Goal: Information Seeking & Learning: Learn about a topic

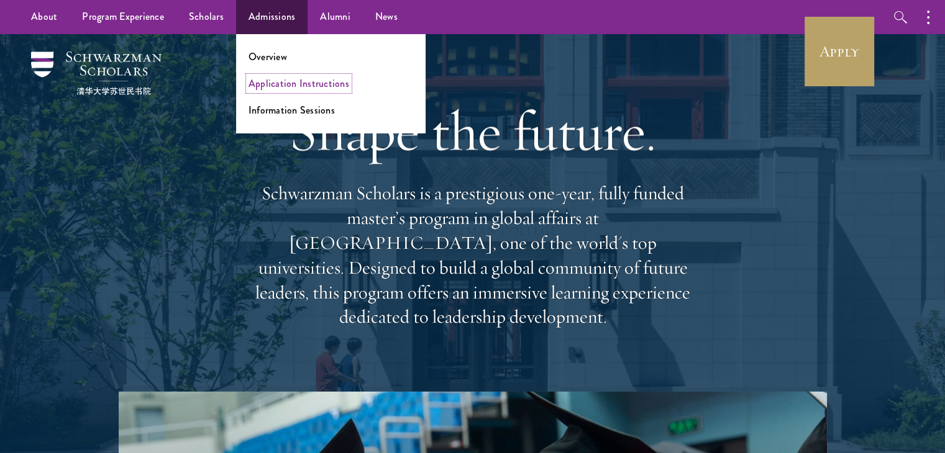
click at [268, 86] on link "Application Instructions" at bounding box center [298, 83] width 101 height 14
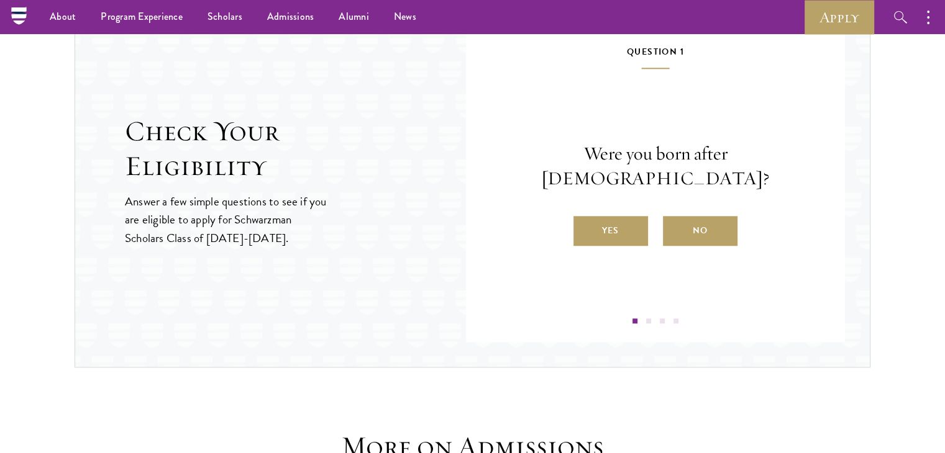
scroll to position [1317, 0]
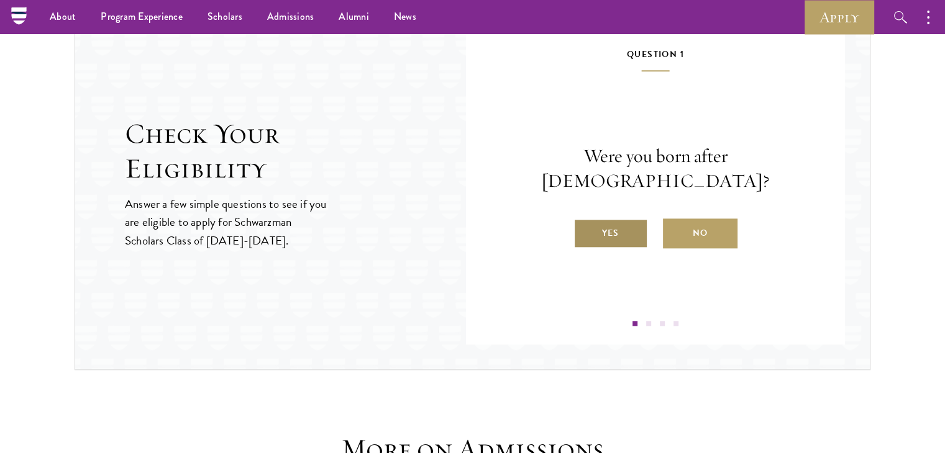
click at [605, 219] on label "Yes" at bounding box center [610, 234] width 75 height 30
click at [584, 220] on input "Yes" at bounding box center [578, 225] width 11 height 11
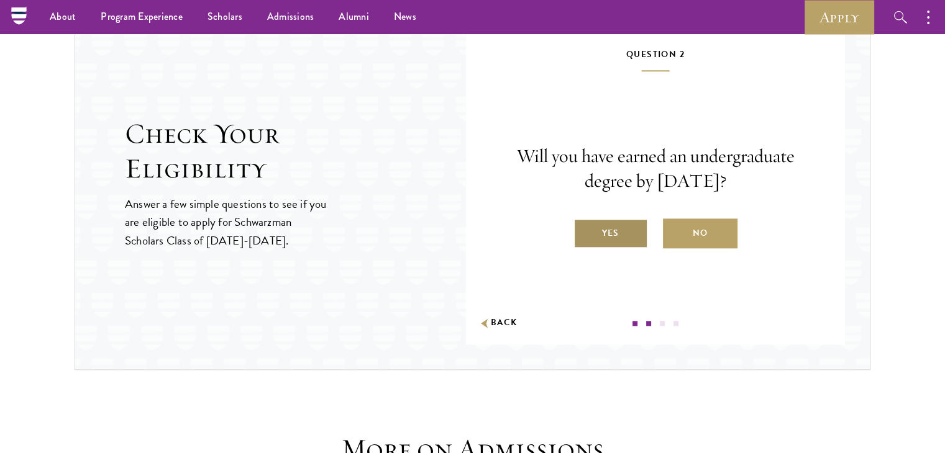
click at [615, 234] on label "Yes" at bounding box center [610, 234] width 75 height 30
click at [584, 231] on input "Yes" at bounding box center [578, 225] width 11 height 11
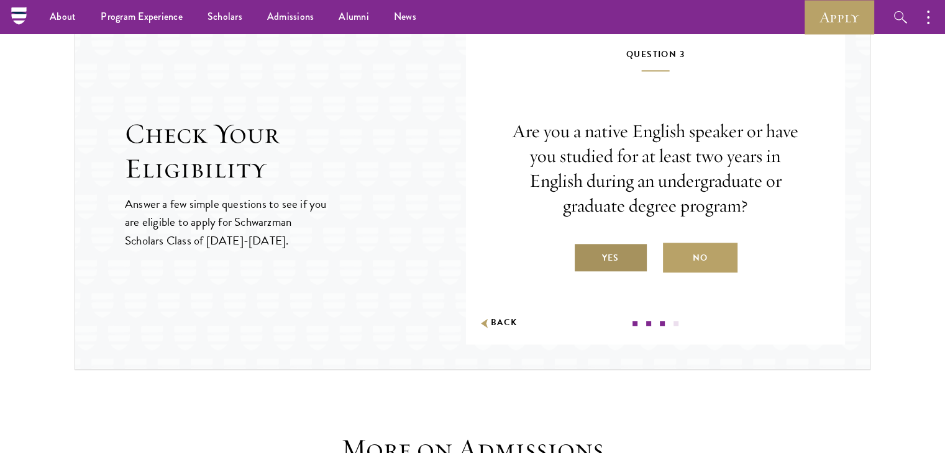
click at [619, 253] on label "Yes" at bounding box center [610, 258] width 75 height 30
click at [584, 253] on input "Yes" at bounding box center [578, 250] width 11 height 11
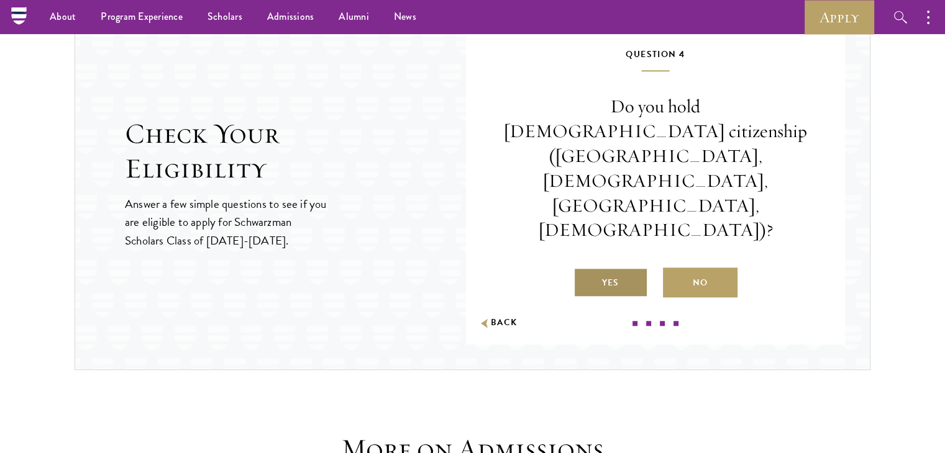
click at [619, 268] on label "Yes" at bounding box center [610, 283] width 75 height 30
click at [584, 270] on input "Yes" at bounding box center [578, 275] width 11 height 11
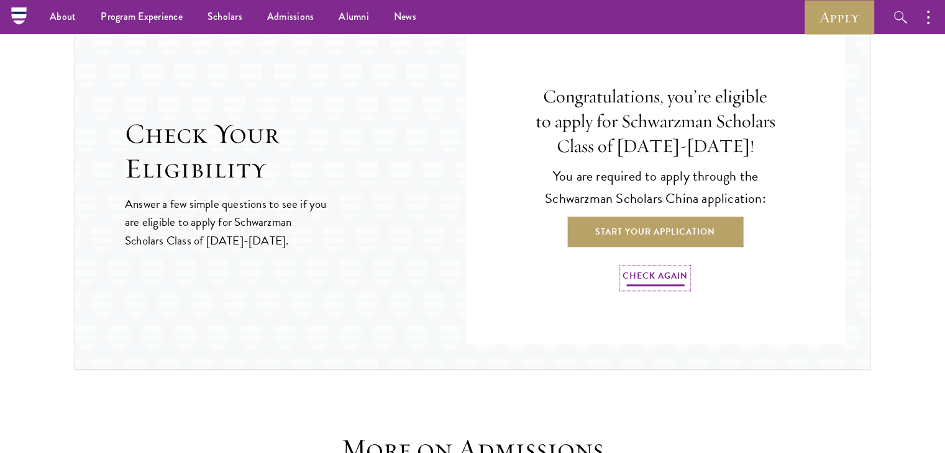
click at [648, 272] on link "Check Again" at bounding box center [654, 277] width 65 height 19
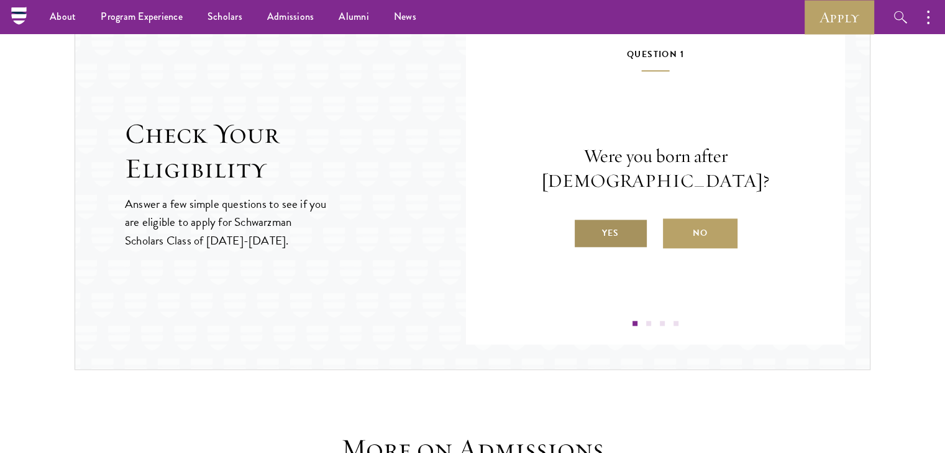
click at [609, 222] on label "Yes" at bounding box center [610, 234] width 75 height 30
click at [584, 222] on input "Yes" at bounding box center [578, 225] width 11 height 11
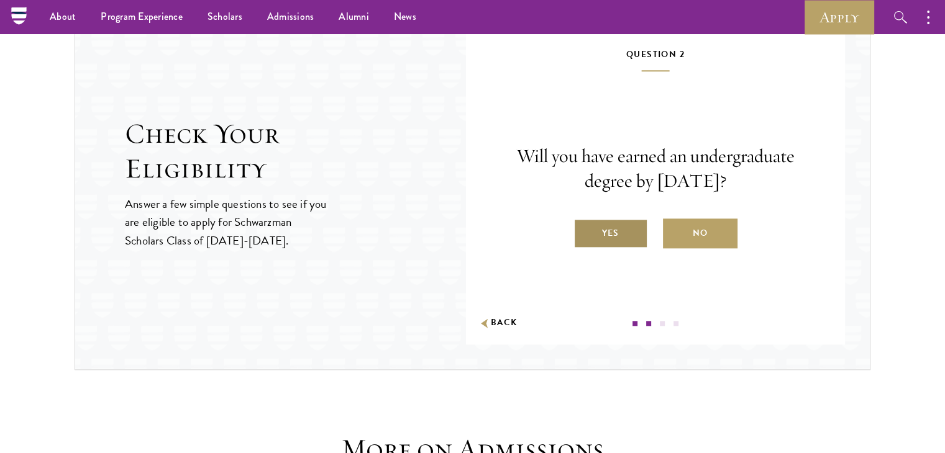
click at [633, 229] on label "Yes" at bounding box center [610, 234] width 75 height 30
click at [584, 229] on input "Yes" at bounding box center [578, 225] width 11 height 11
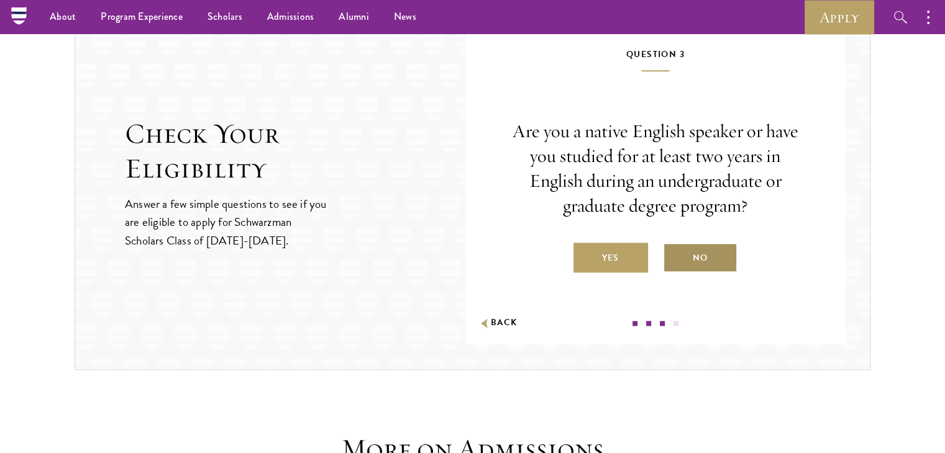
click at [688, 252] on label "No" at bounding box center [700, 258] width 75 height 30
click at [674, 252] on input "No" at bounding box center [668, 250] width 11 height 11
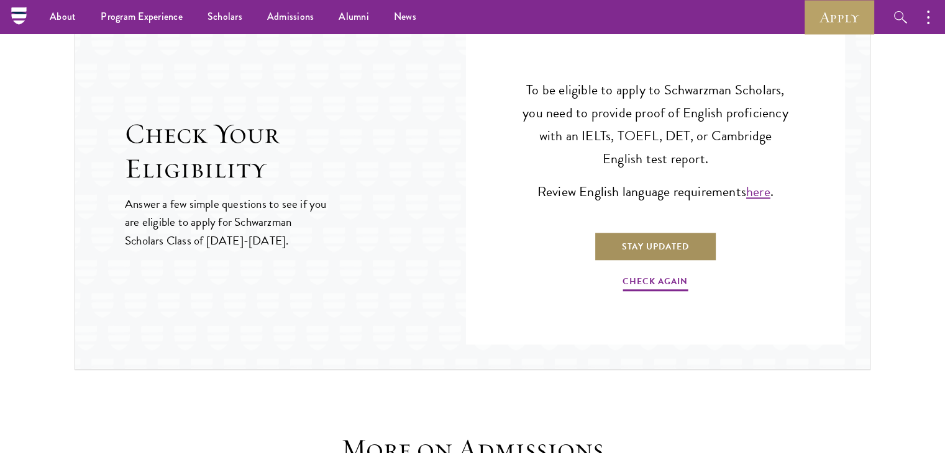
scroll to position [1282, 0]
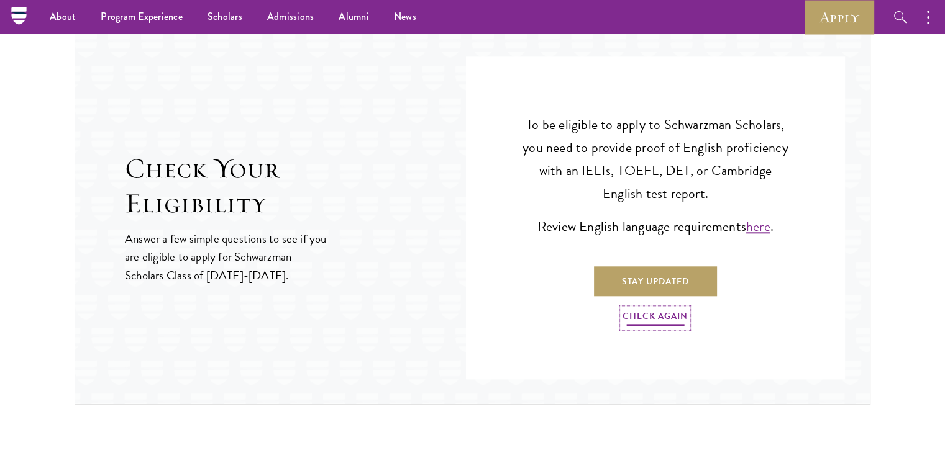
click at [673, 317] on link "Check Again" at bounding box center [654, 318] width 65 height 19
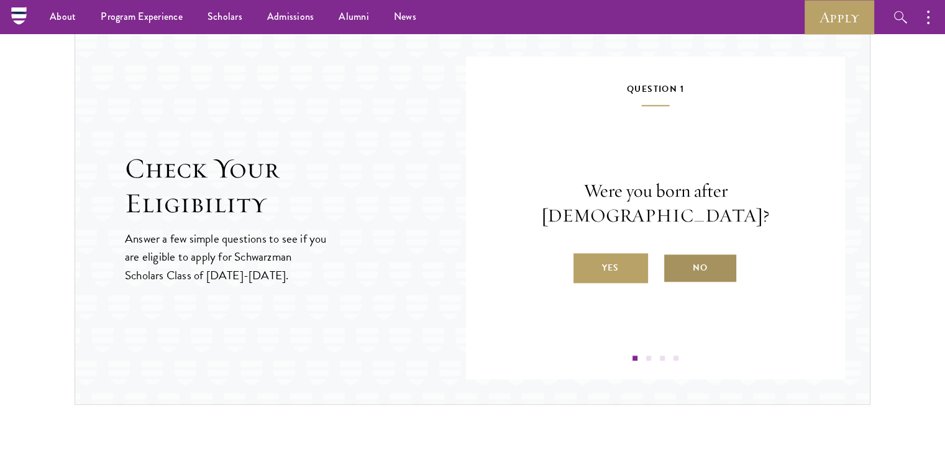
click at [683, 259] on label "No" at bounding box center [700, 268] width 75 height 30
click at [674, 259] on input "No" at bounding box center [668, 260] width 11 height 11
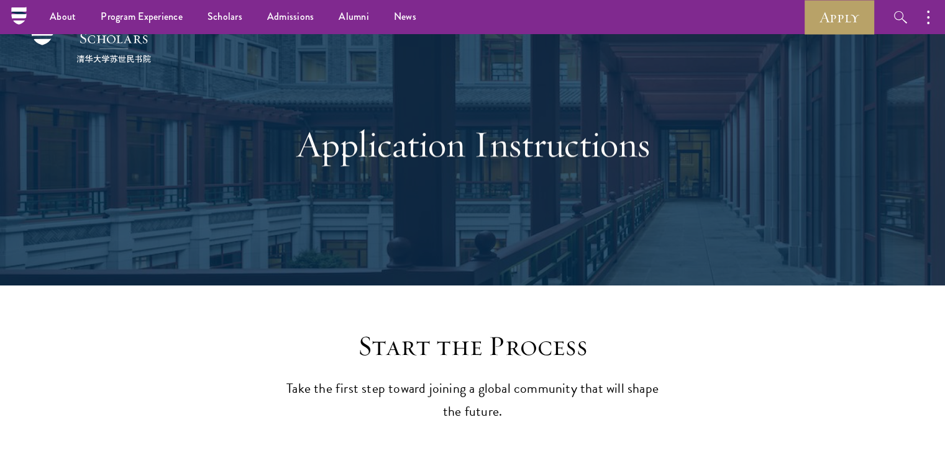
scroll to position [0, 0]
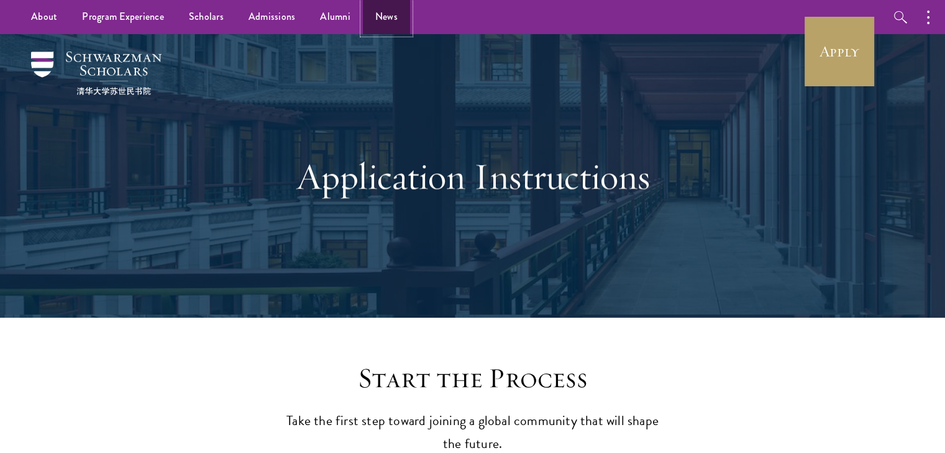
click at [384, 18] on link "News" at bounding box center [386, 17] width 47 height 34
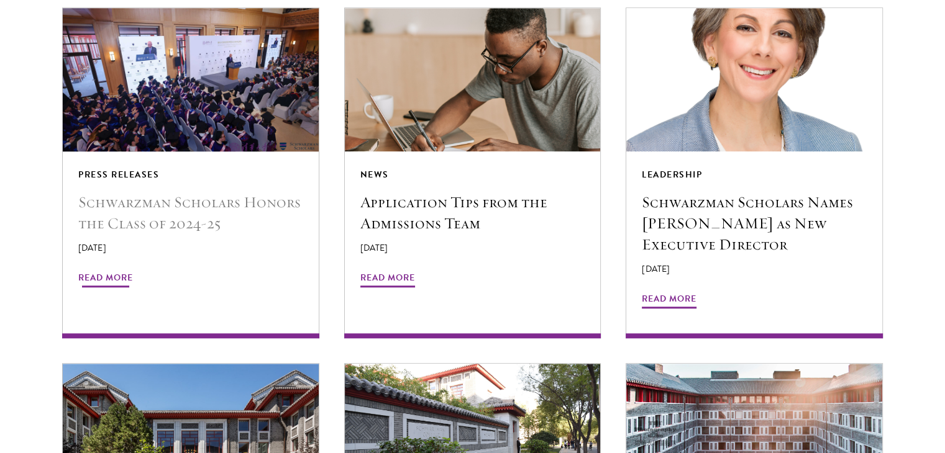
scroll to position [1093, 0]
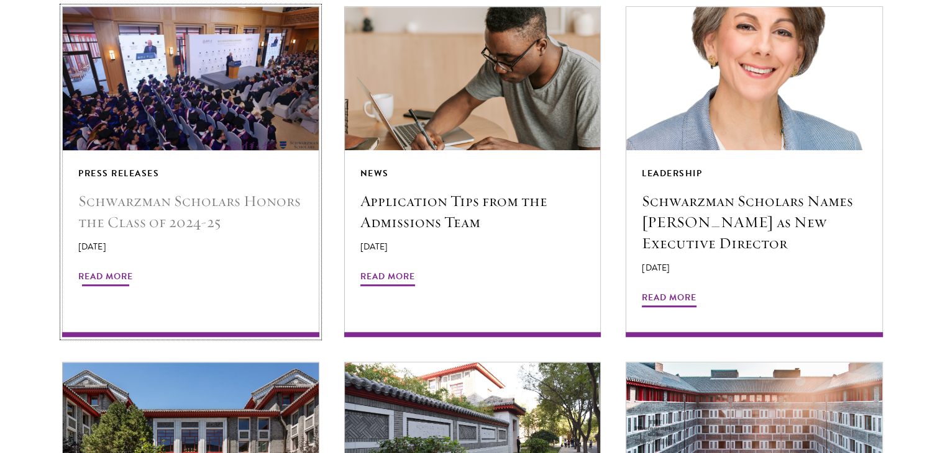
click at [116, 269] on span "Read More" at bounding box center [105, 278] width 55 height 19
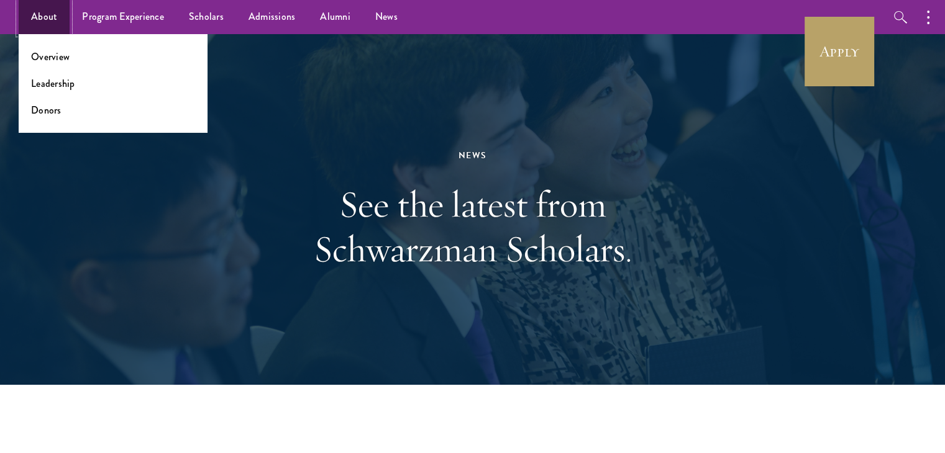
click at [42, 7] on link "About" at bounding box center [44, 17] width 51 height 34
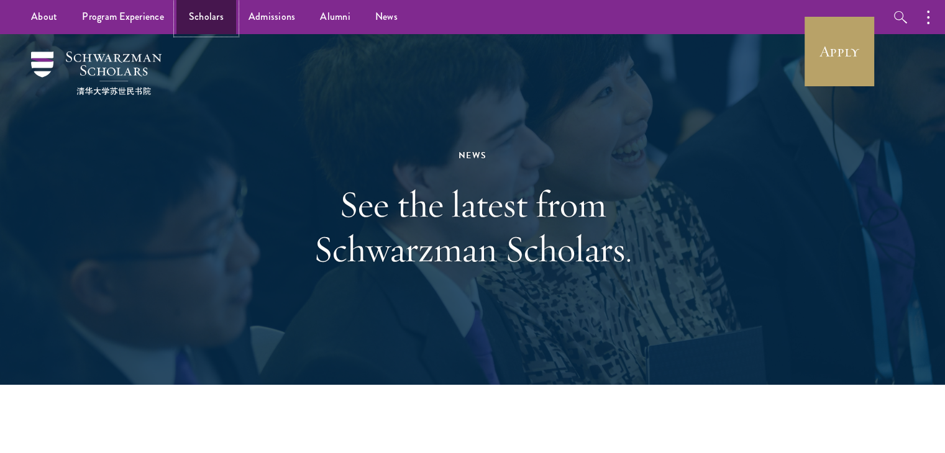
click at [210, 21] on link "Scholars" at bounding box center [206, 17] width 60 height 34
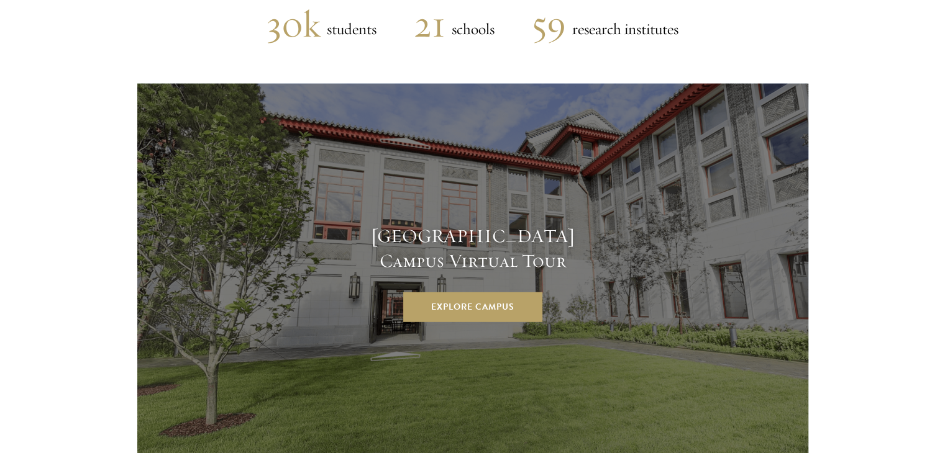
scroll to position [3259, 0]
click at [443, 293] on link "Explore Campus" at bounding box center [472, 308] width 139 height 30
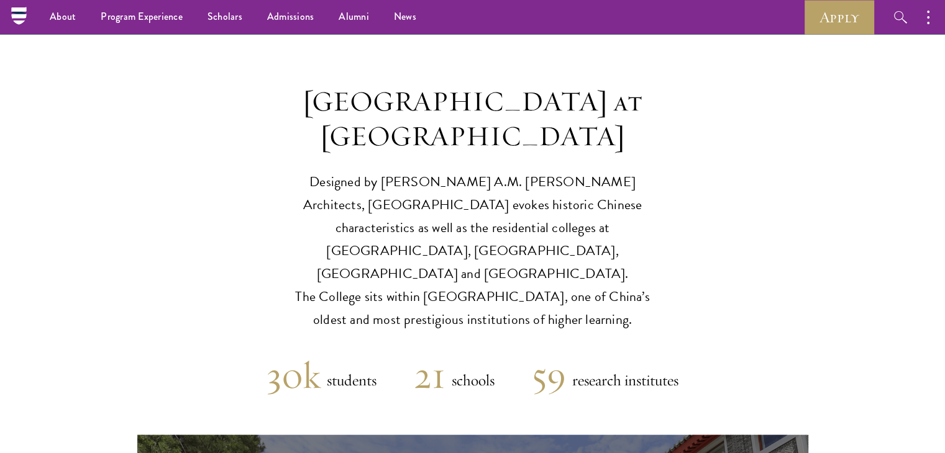
scroll to position [2576, 0]
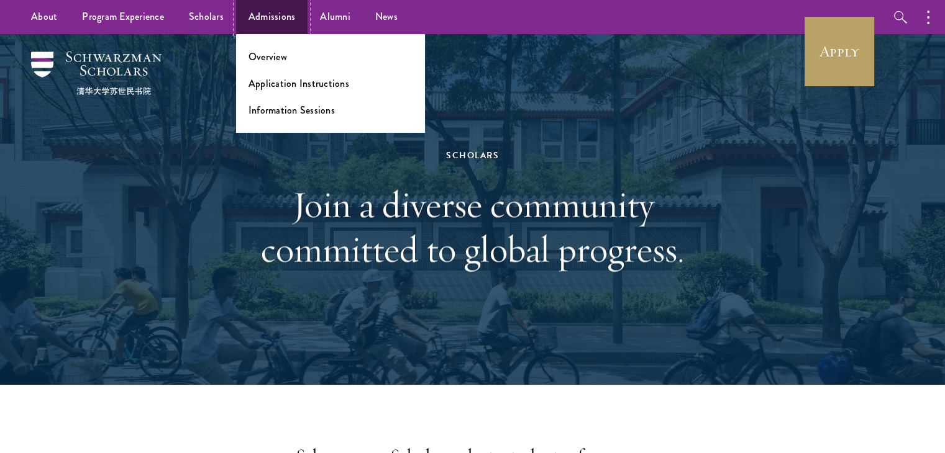
click at [256, 24] on link "Admissions" at bounding box center [272, 17] width 72 height 34
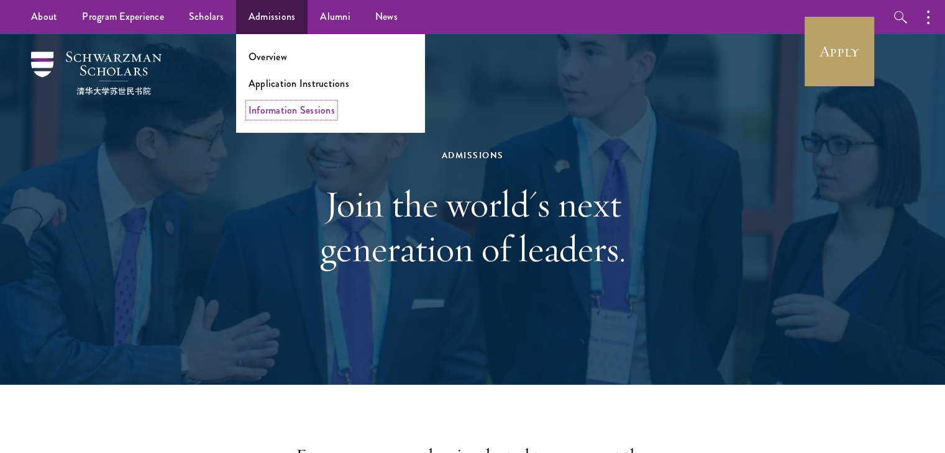
click at [296, 114] on link "Information Sessions" at bounding box center [291, 110] width 86 height 14
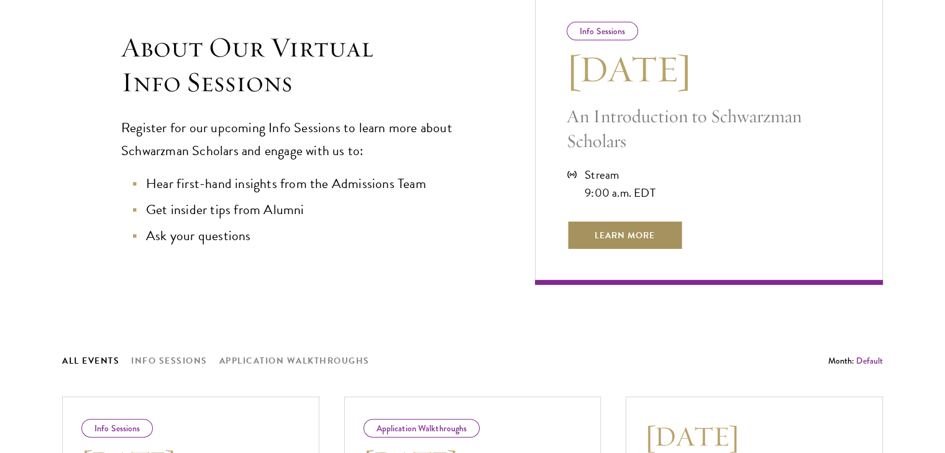
scroll to position [327, 0]
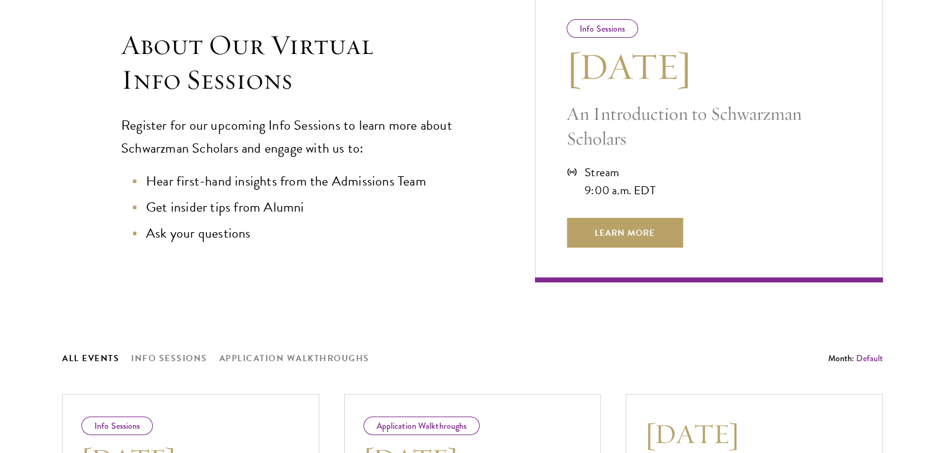
click at [587, 173] on div "Stream" at bounding box center [619, 172] width 71 height 18
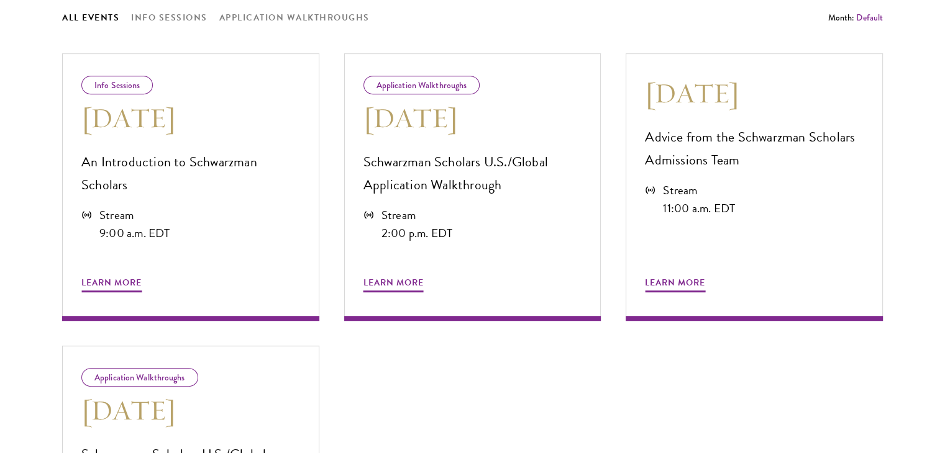
scroll to position [669, 0]
click at [447, 83] on div "Application Walkthroughs" at bounding box center [421, 84] width 117 height 19
